Goal: Obtain resource: Obtain resource

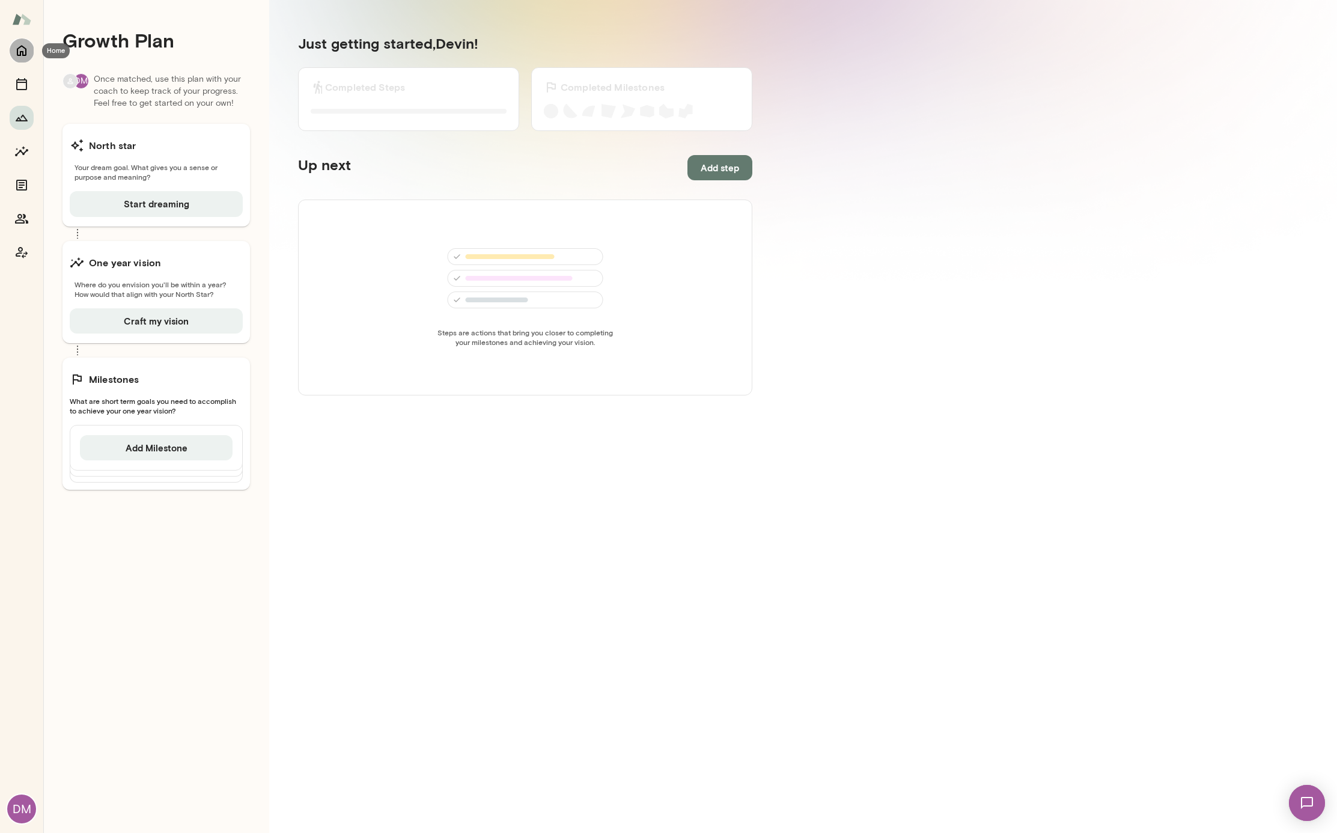
click at [22, 52] on icon "Home" at bounding box center [22, 51] width 10 height 11
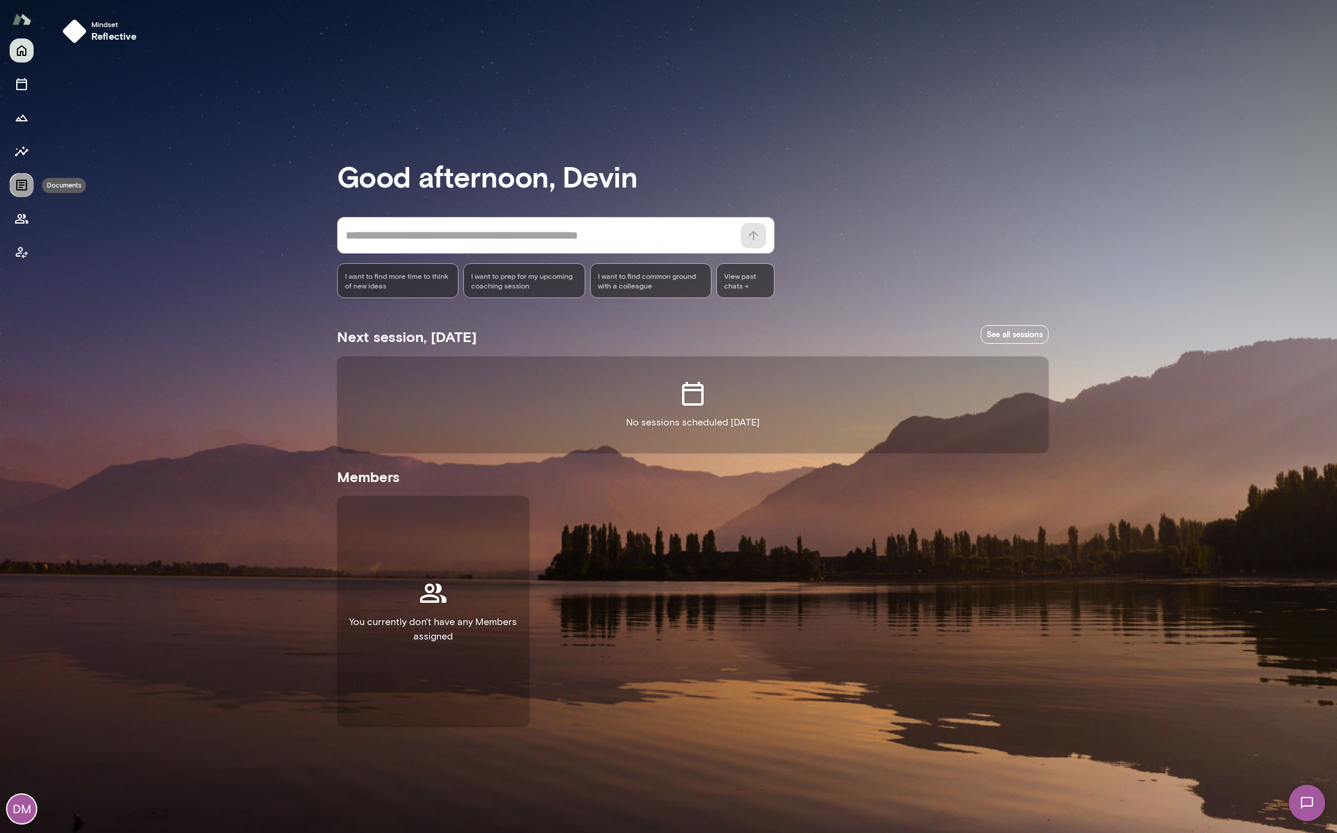
click at [20, 191] on icon "Documents" at bounding box center [21, 185] width 14 height 14
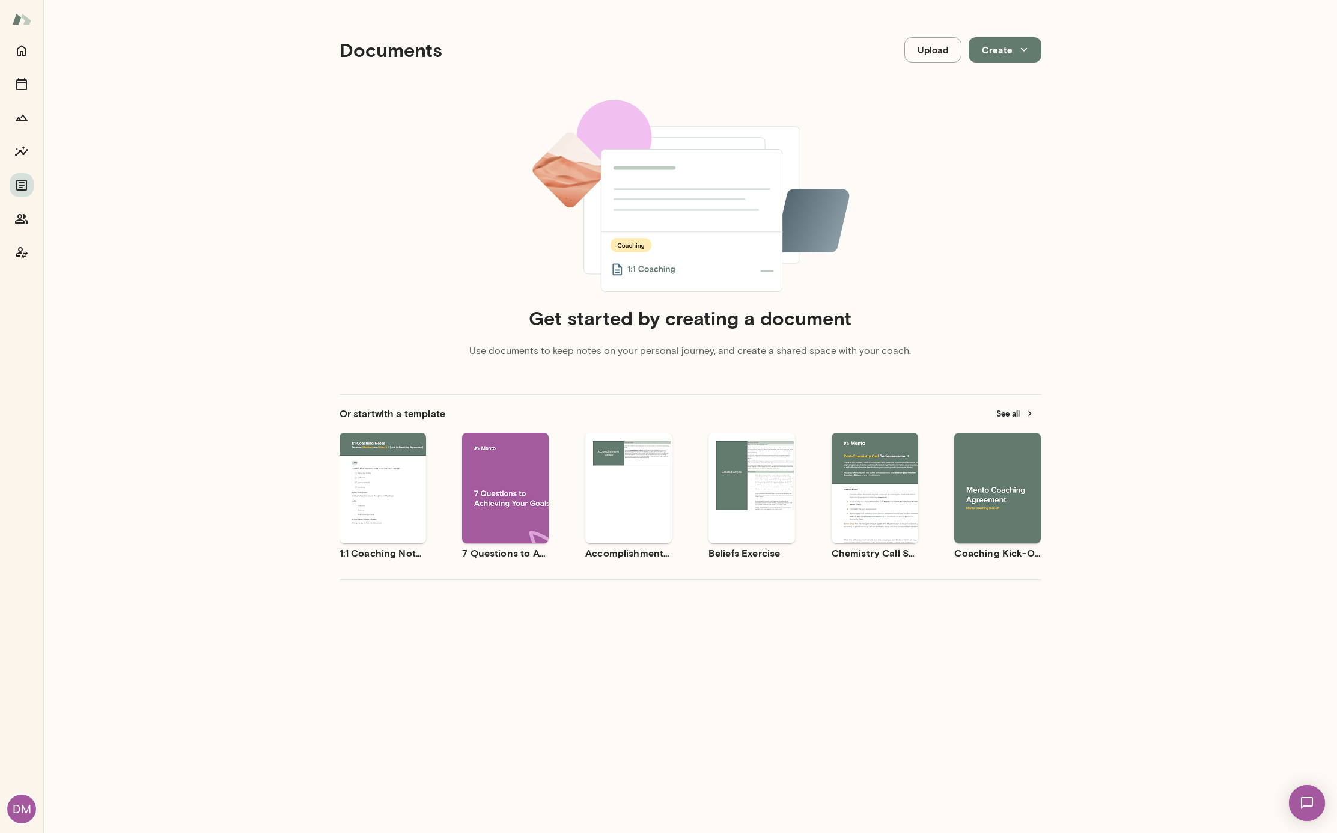
click at [1010, 411] on button "See all" at bounding box center [1015, 414] width 52 height 19
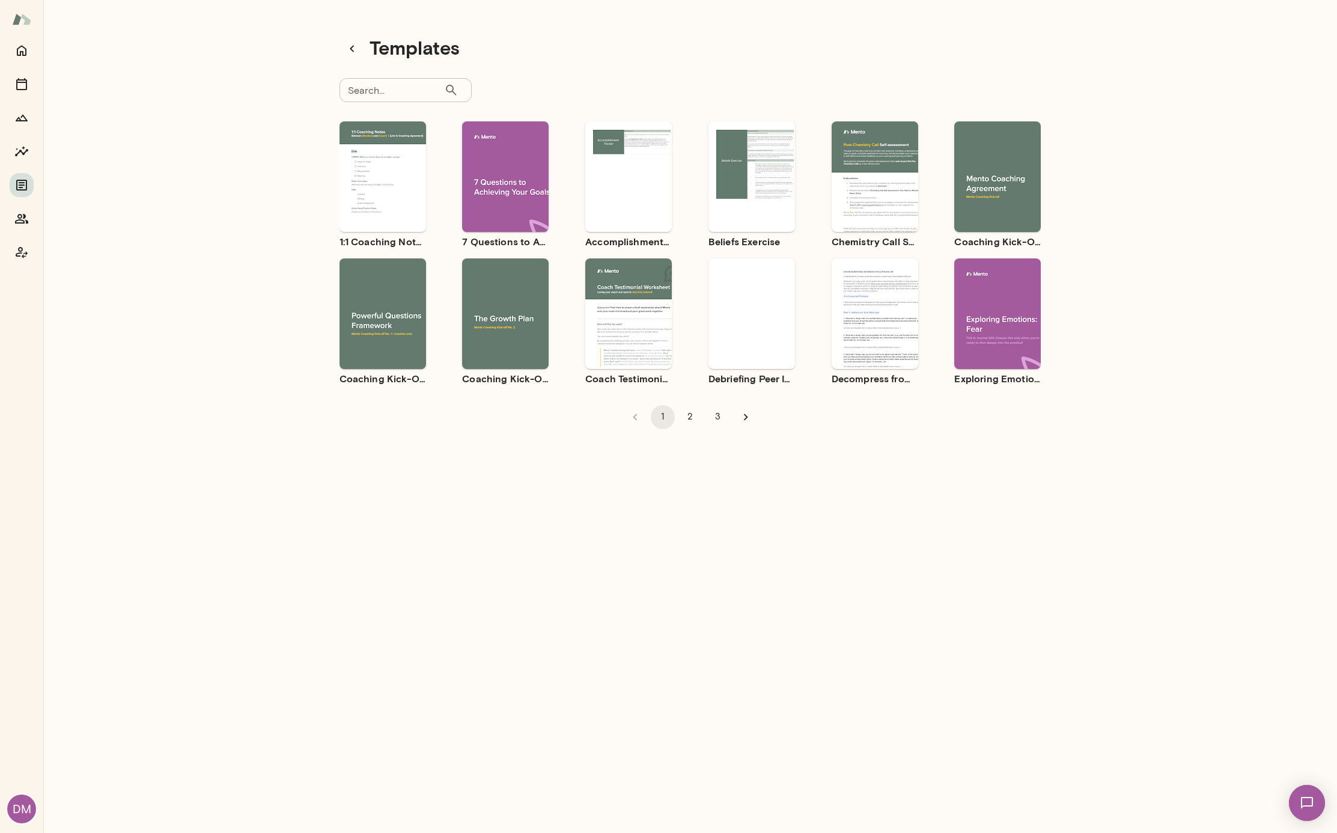
click at [998, 159] on button "Use template" at bounding box center [997, 167] width 77 height 16
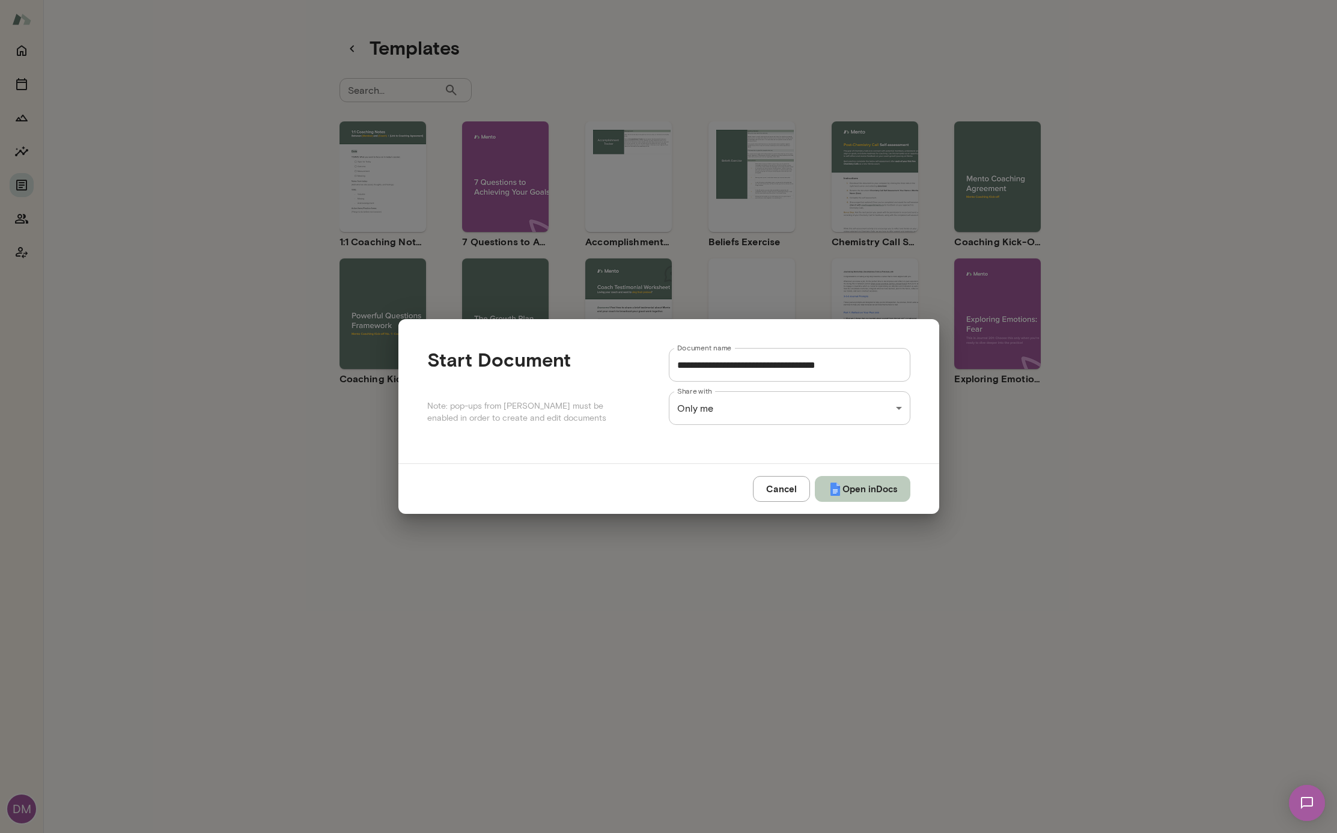
click at [838, 486] on button "Open in Docs" at bounding box center [863, 488] width 96 height 25
